Goal: Feedback & Contribution: Leave review/rating

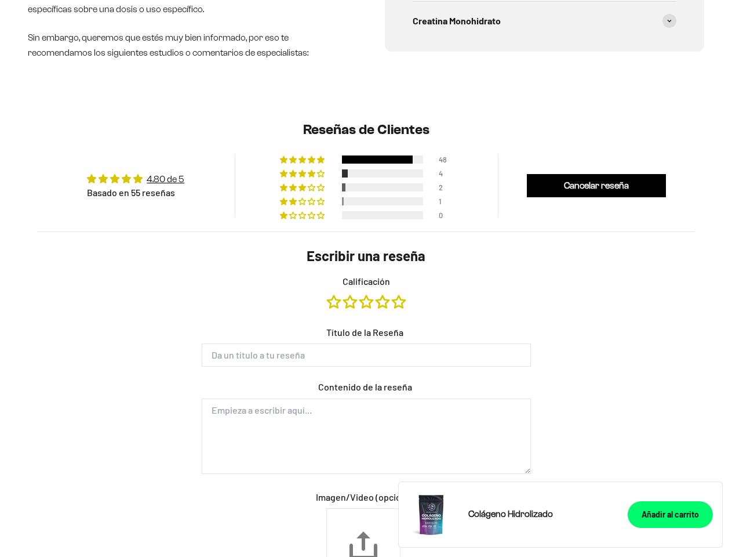
type input "[PERSON_NAME]"
type input "[EMAIL_ADDRESS][DOMAIN_NAME]"
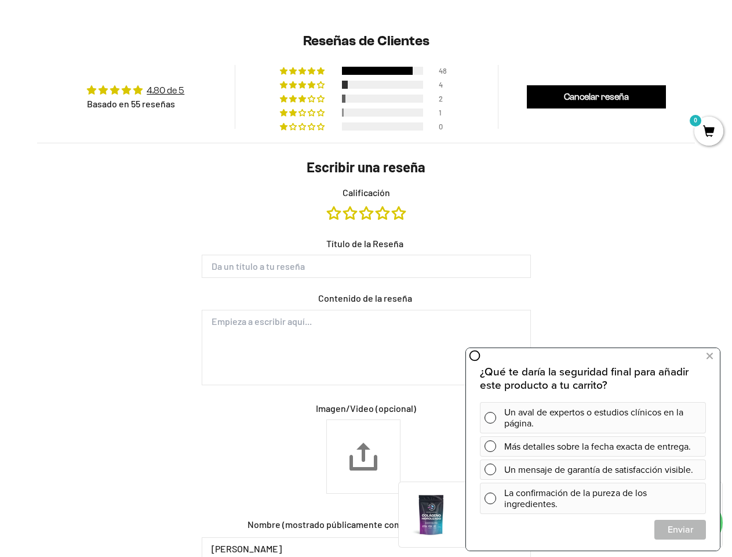
click at [366, 278] on form "Escribir una reseña Calificación Título de la Reseña Contenido de la reseña Ima…" at bounding box center [366, 431] width 348 height 548
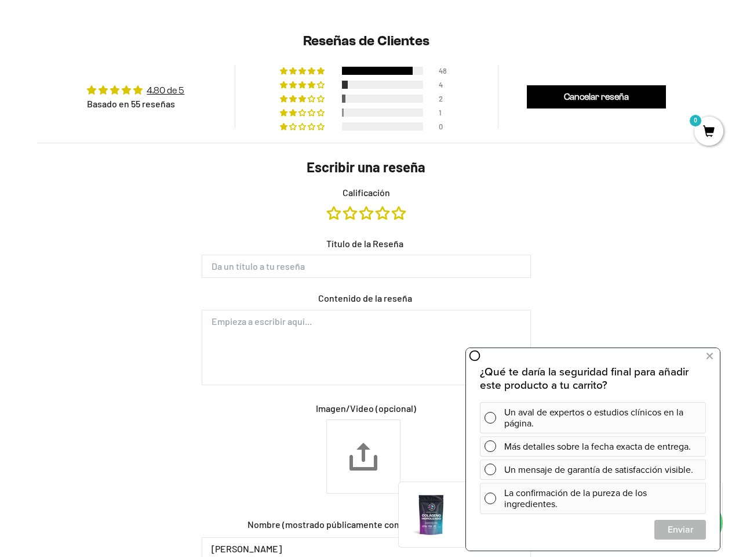
click at [366, 287] on form "Escribir una reseña Calificación Título de la Reseña Contenido de la reseña Ima…" at bounding box center [366, 431] width 348 height 548
click at [366, 69] on div at bounding box center [377, 71] width 71 height 8
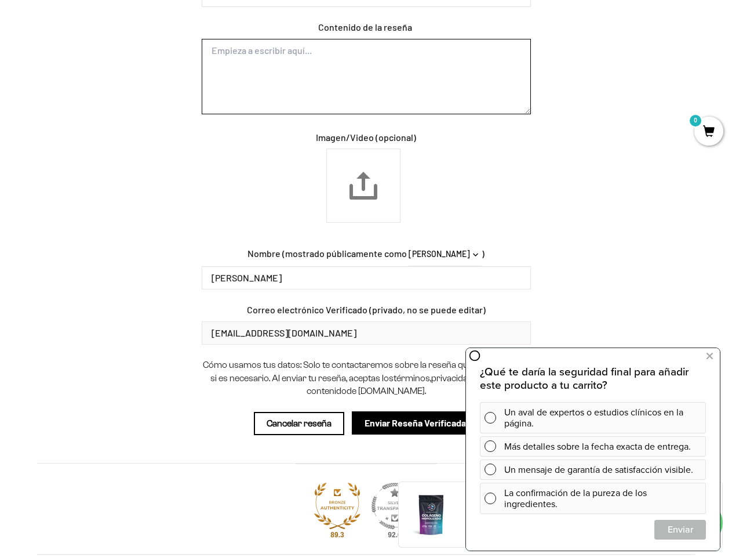
click at [366, 83] on textarea "Contenido de la reseña" at bounding box center [366, 76] width 329 height 75
